Goal: Information Seeking & Learning: Learn about a topic

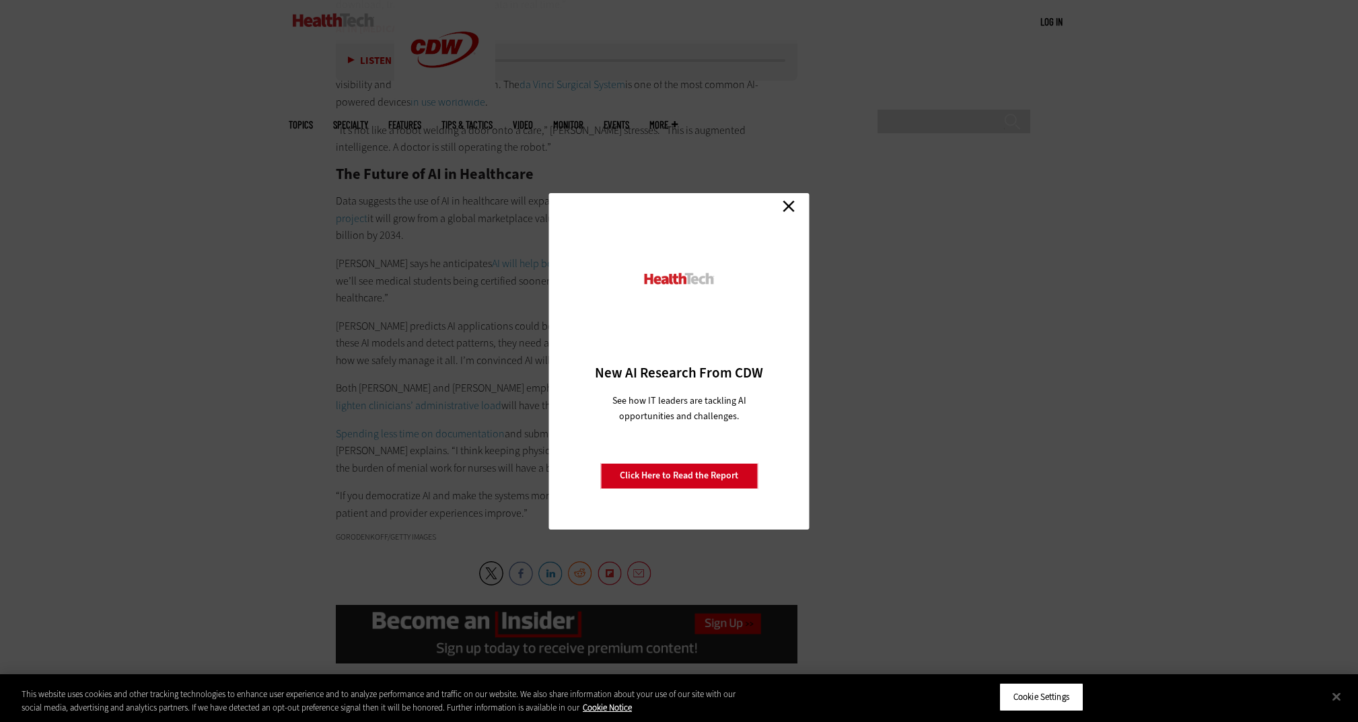
scroll to position [2714, 0]
click at [793, 202] on link "Close" at bounding box center [789, 207] width 20 height 20
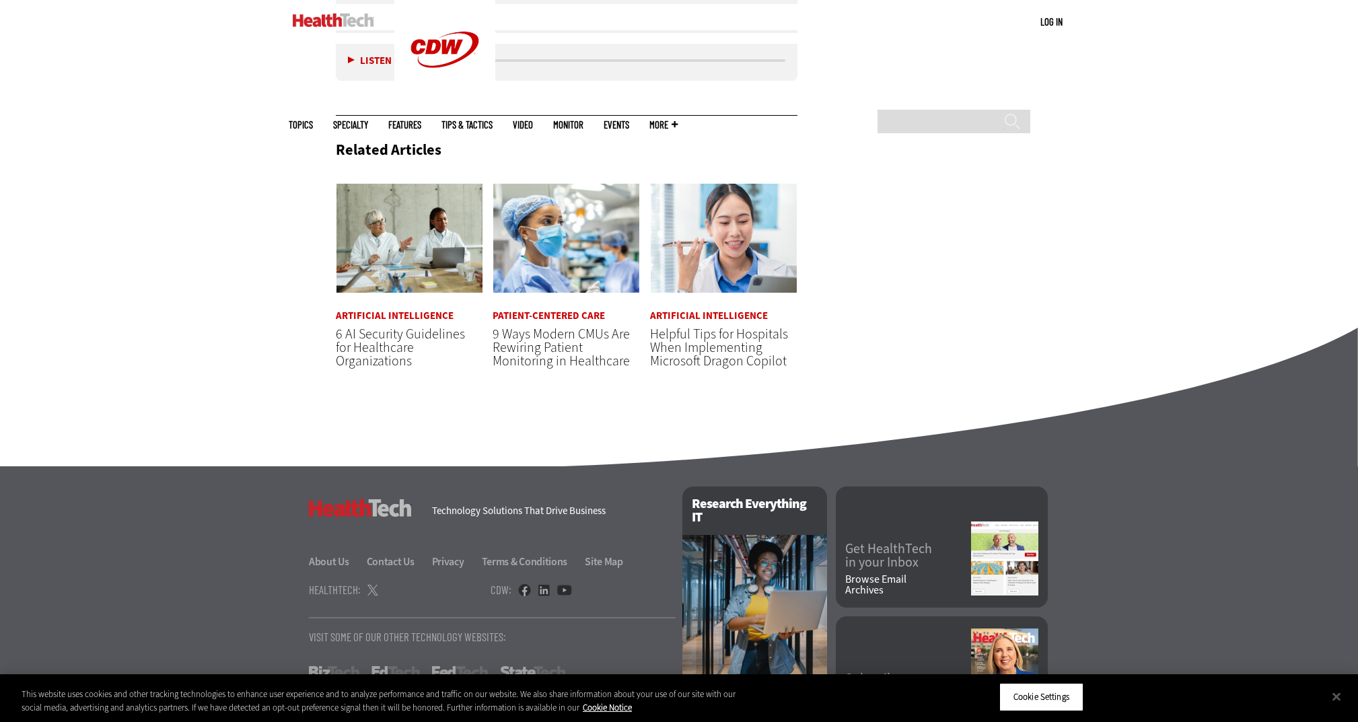
scroll to position [3417, 0]
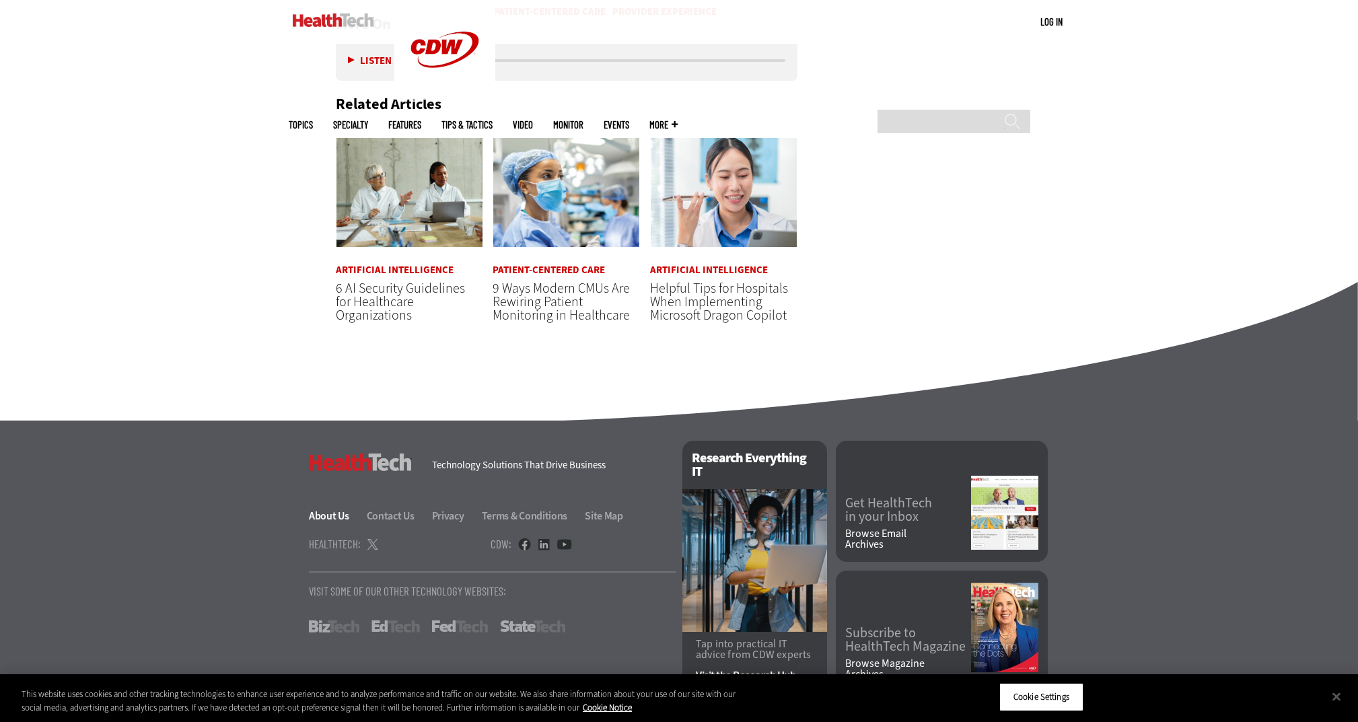
click at [343, 509] on link "About Us" at bounding box center [337, 516] width 56 height 14
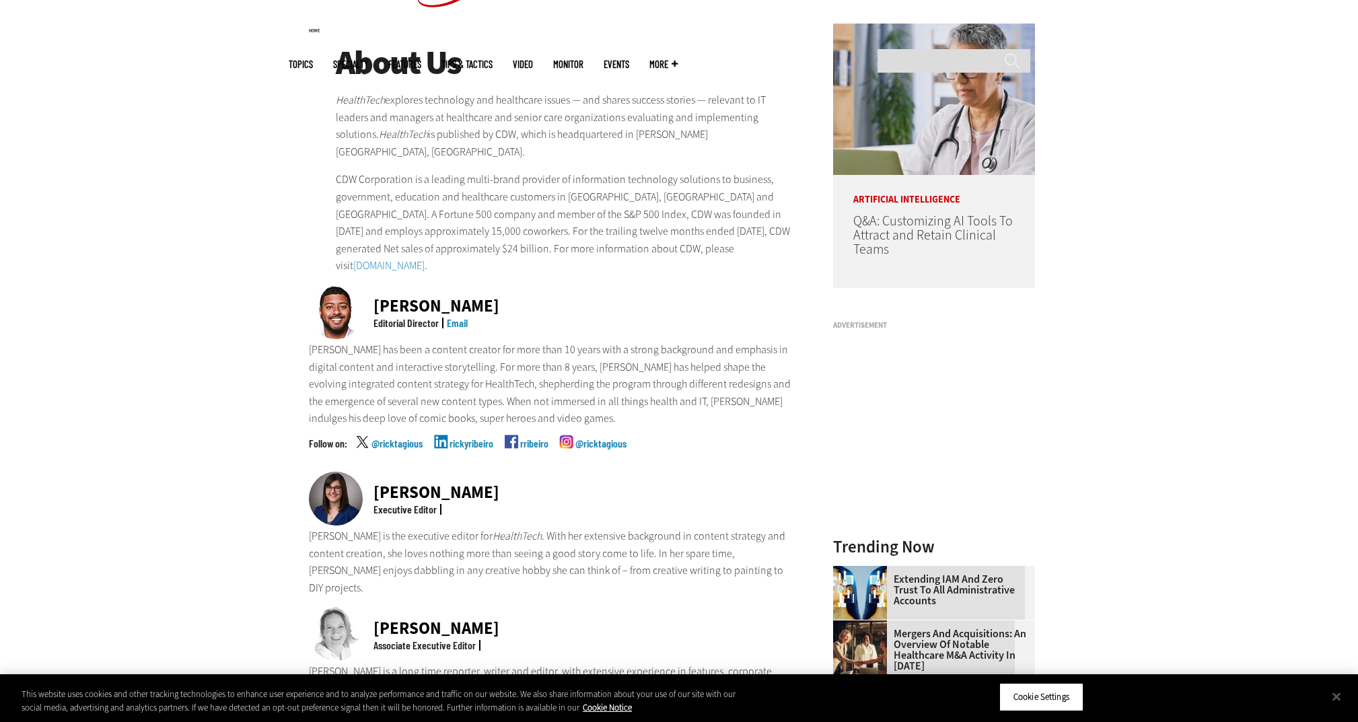
scroll to position [8, 0]
